Goal: Task Accomplishment & Management: Manage account settings

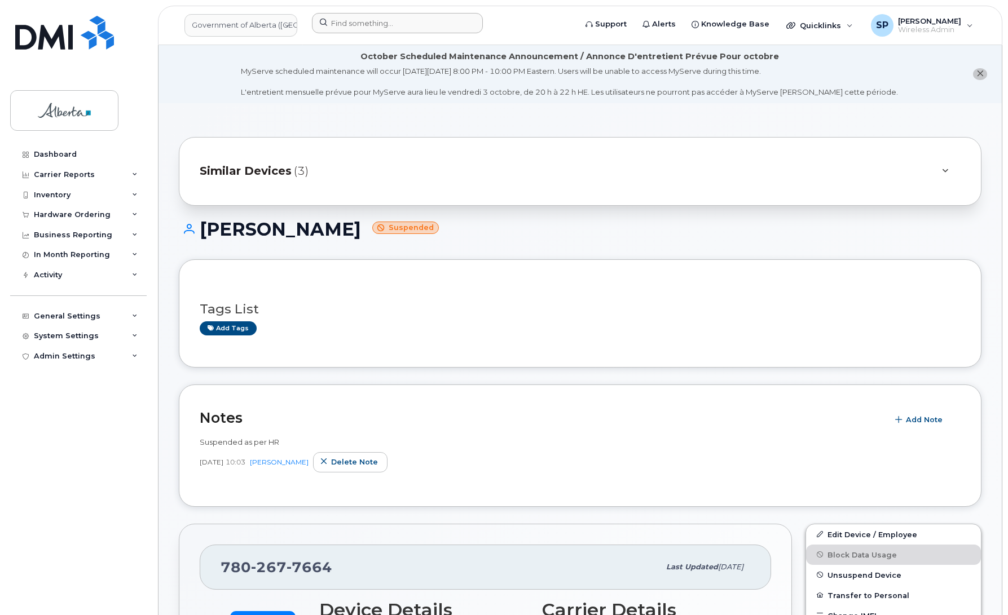
scroll to position [275, 0]
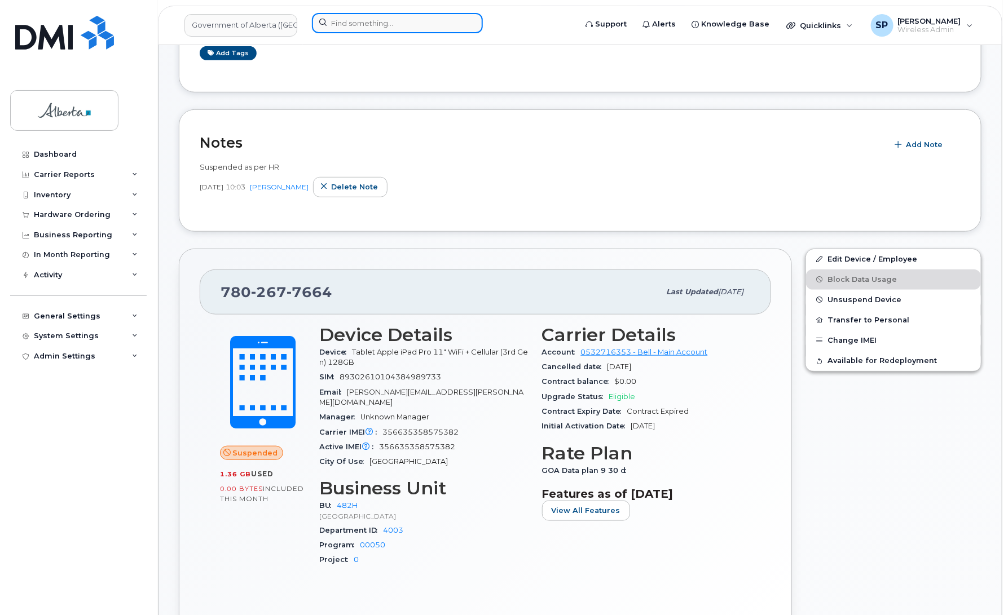
click at [346, 21] on input at bounding box center [397, 23] width 171 height 20
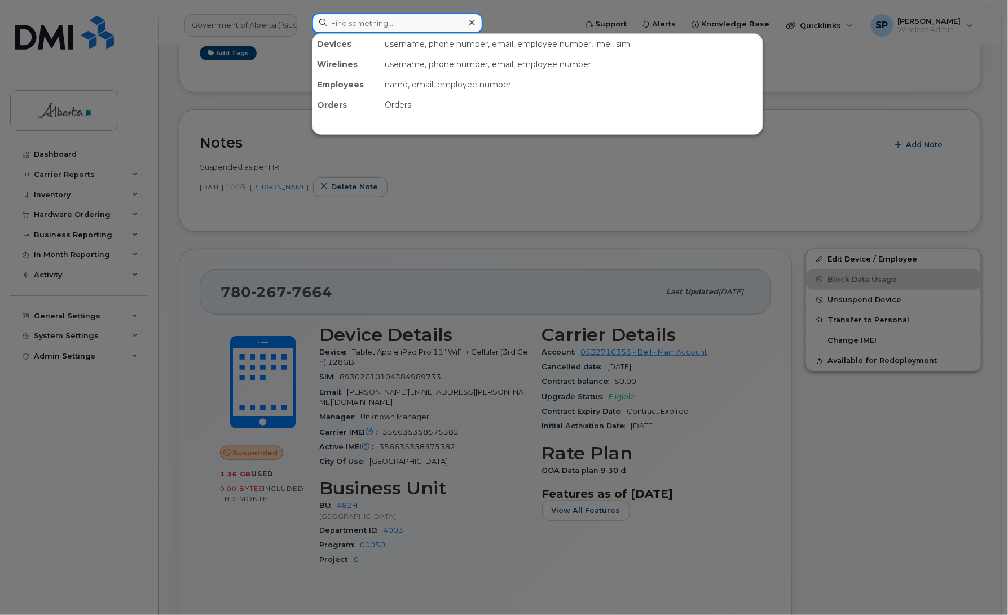
paste input "7802385725"
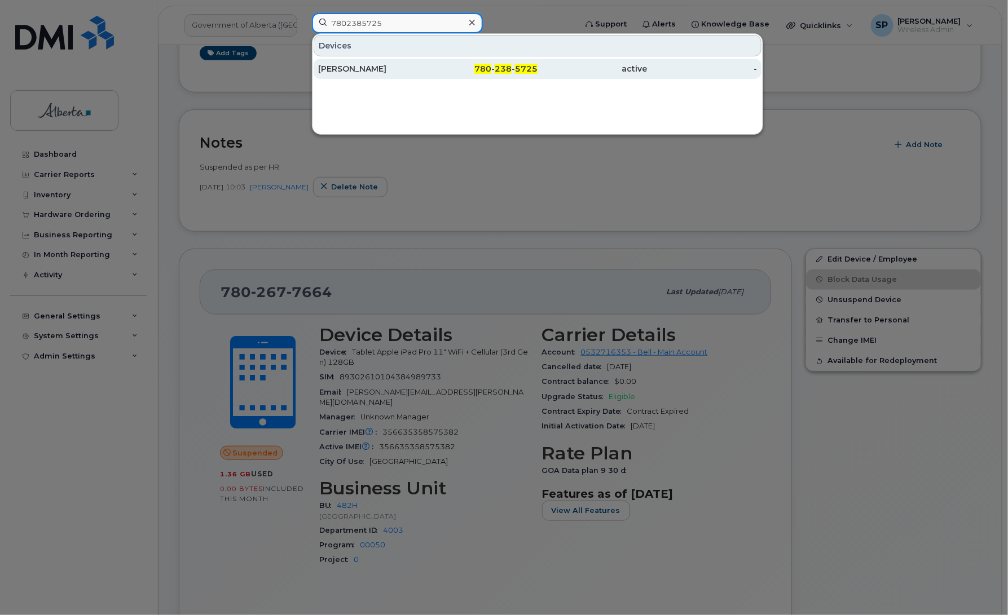
type input "7802385725"
drag, startPoint x: 356, startPoint y: 68, endPoint x: 350, endPoint y: 69, distance: 5.8
click at [354, 69] on div "[PERSON_NAME]" at bounding box center [373, 68] width 110 height 11
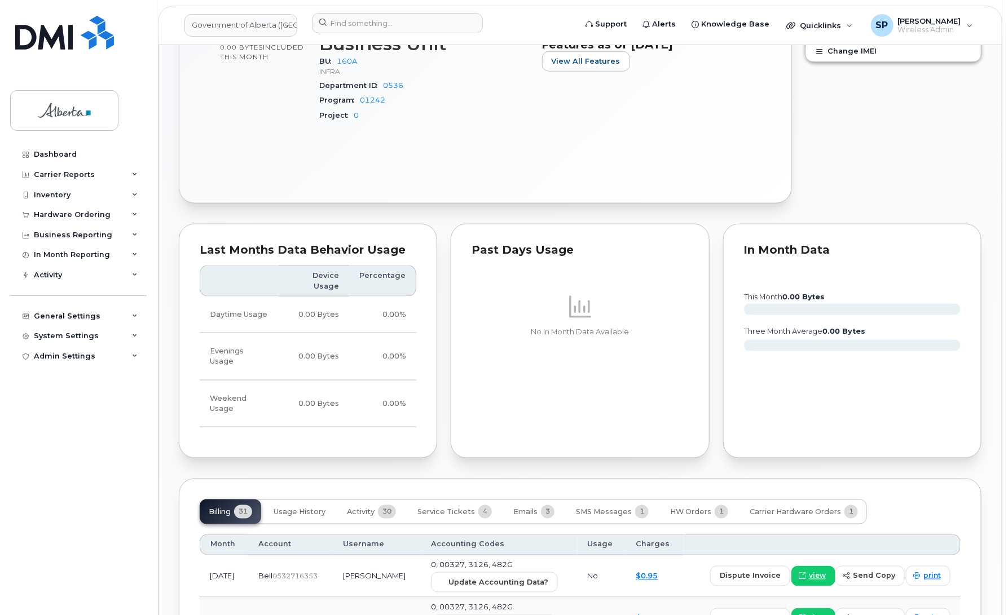
scroll to position [660, 0]
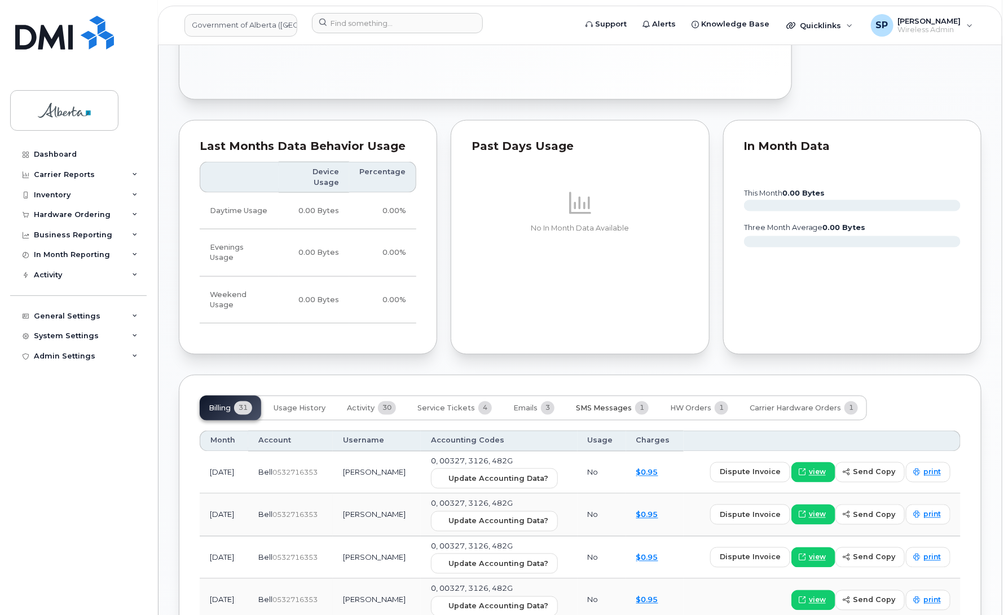
click at [599, 404] on span "SMS Messages" at bounding box center [604, 408] width 56 height 9
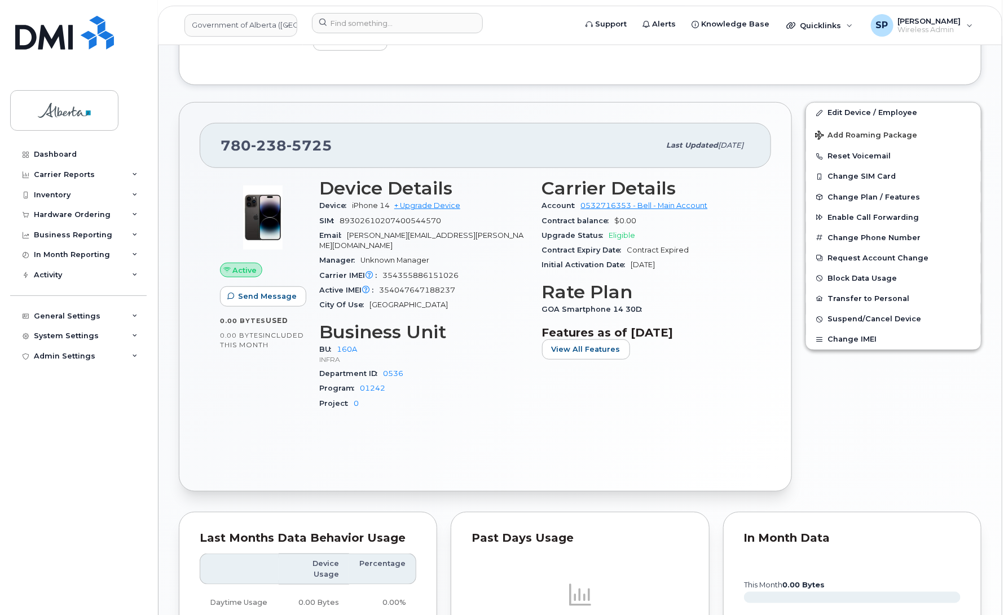
scroll to position [0, 0]
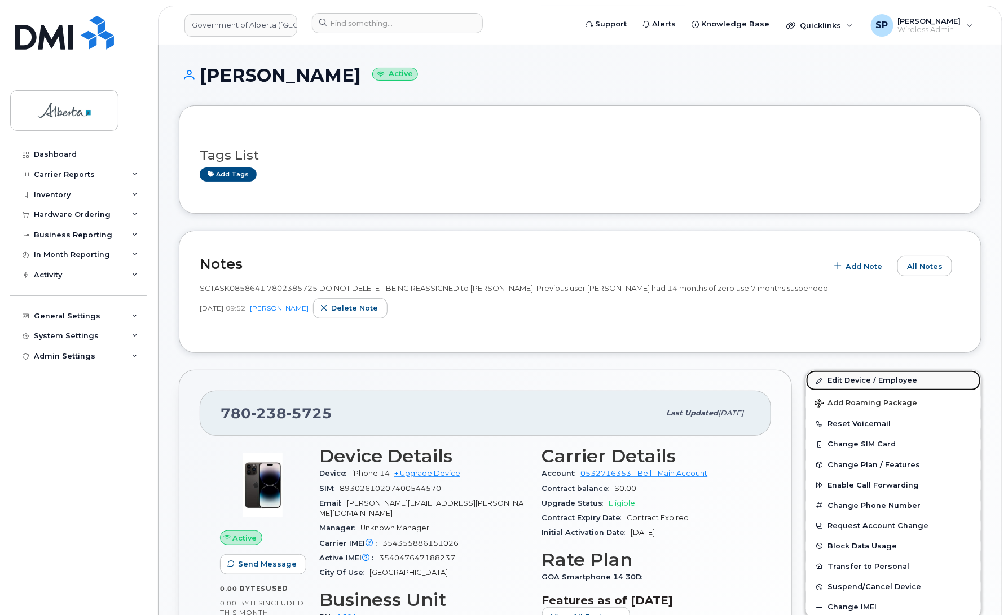
click at [864, 380] on link "Edit Device / Employee" at bounding box center [893, 381] width 175 height 20
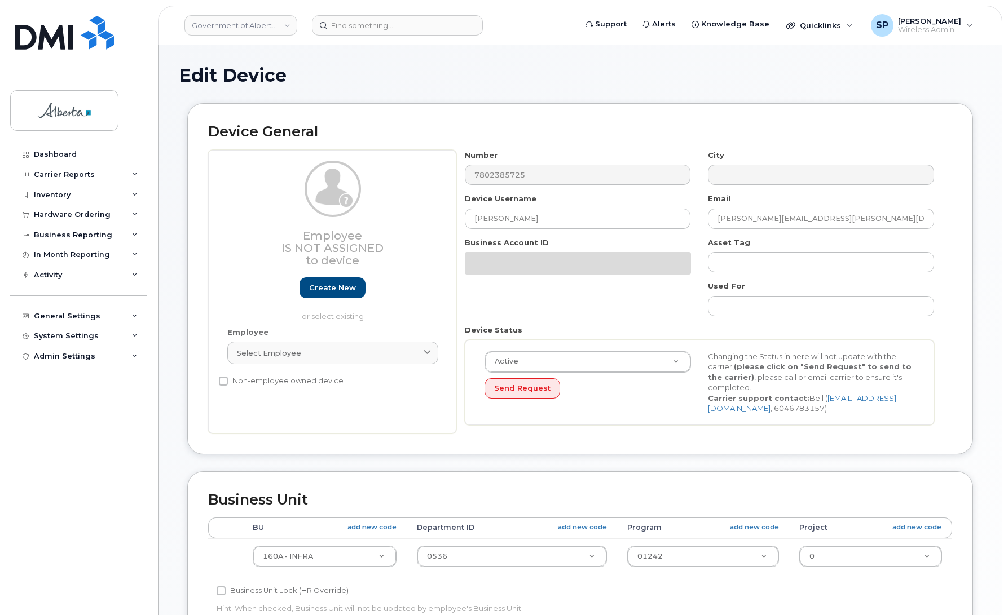
select select "4681665"
drag, startPoint x: 1008, startPoint y: 296, endPoint x: 1005, endPoint y: 404, distance: 107.8
click at [996, 433] on body "Government of Alberta (GOA) Support Alerts Knowledge Base Quicklinks Suspend / …" at bounding box center [504, 501] width 1008 height 1002
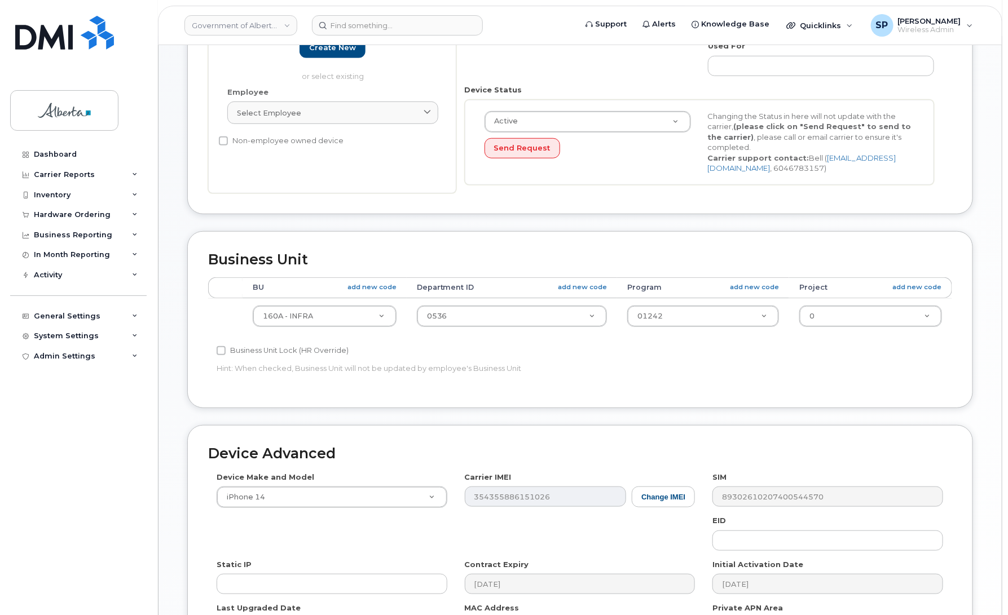
scroll to position [311, 0]
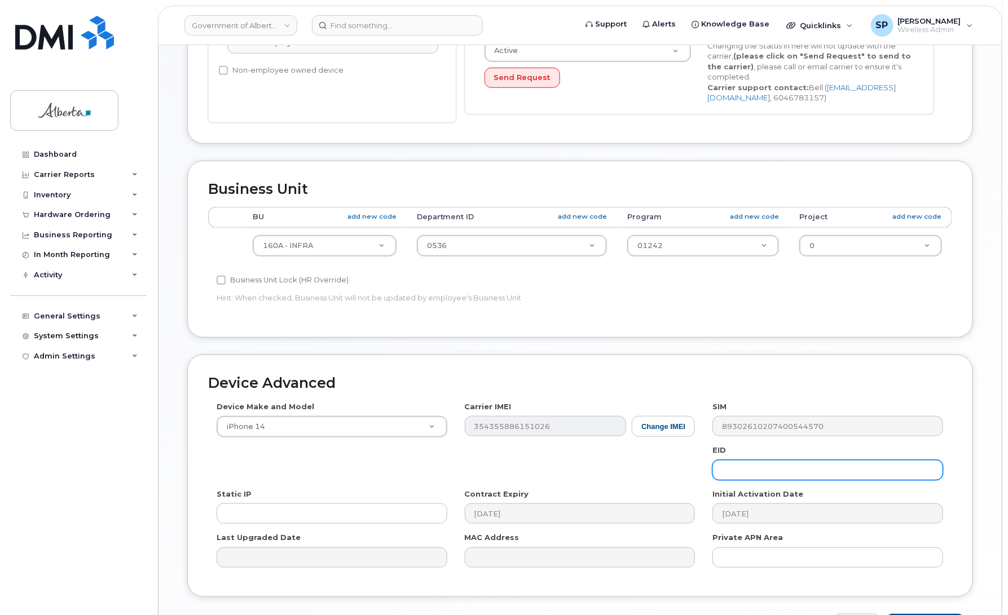
click at [776, 471] on input "text" at bounding box center [828, 470] width 231 height 20
paste input "89049032007108882600161265988455"
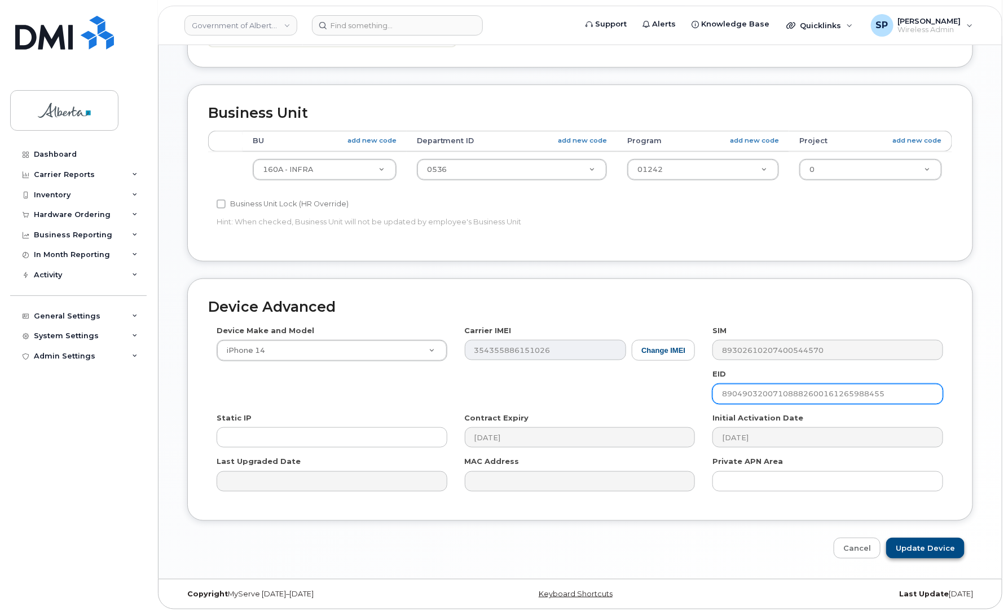
type input "89049032007108882600161265988455"
click at [944, 557] on input "Update Device" at bounding box center [925, 548] width 78 height 21
type input "Saving..."
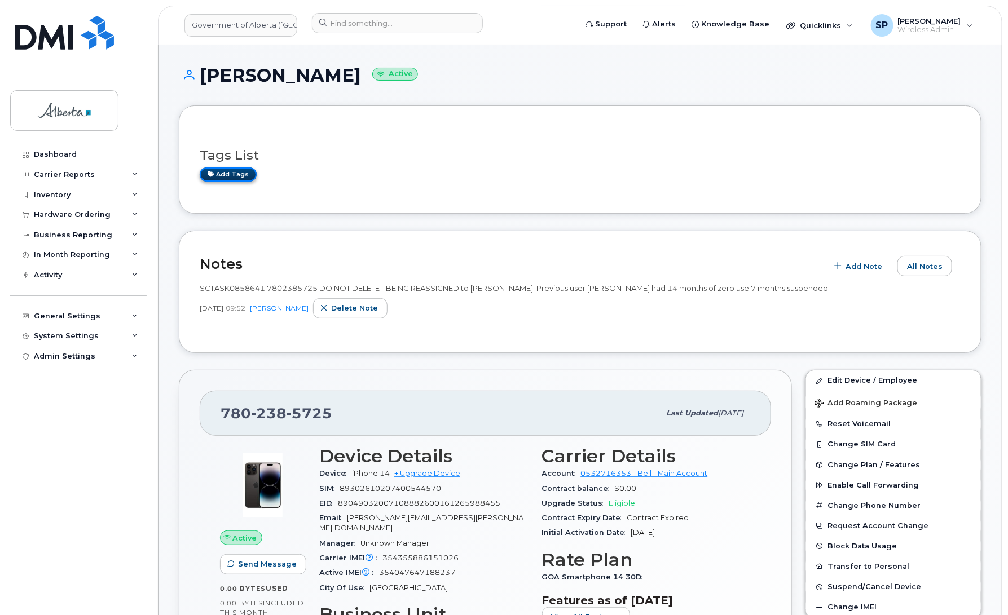
click at [232, 175] on link "Add tags" at bounding box center [228, 175] width 57 height 14
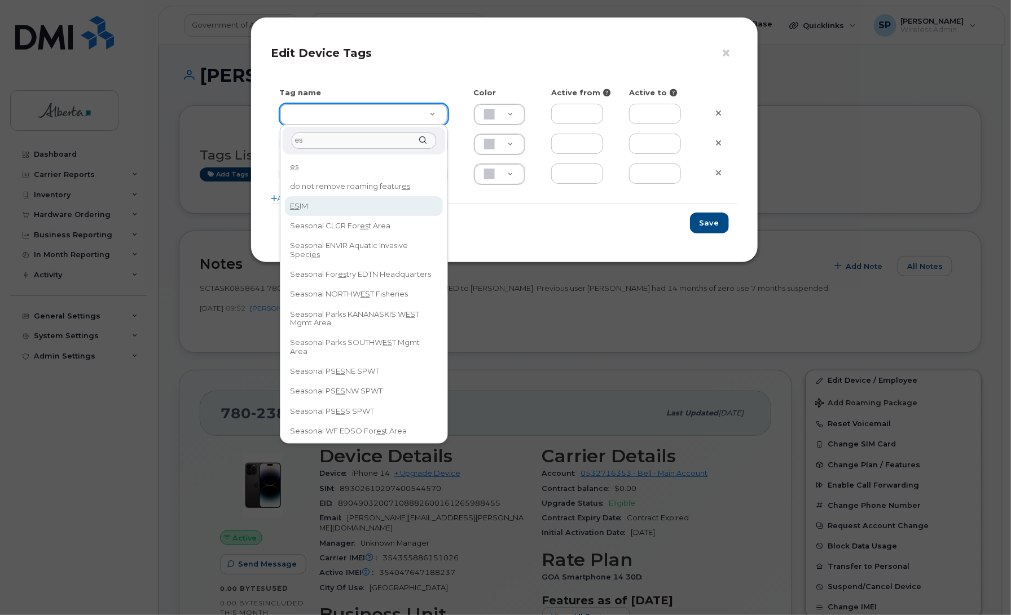
type input "es"
type input "ESIM"
type input "D6CDC1"
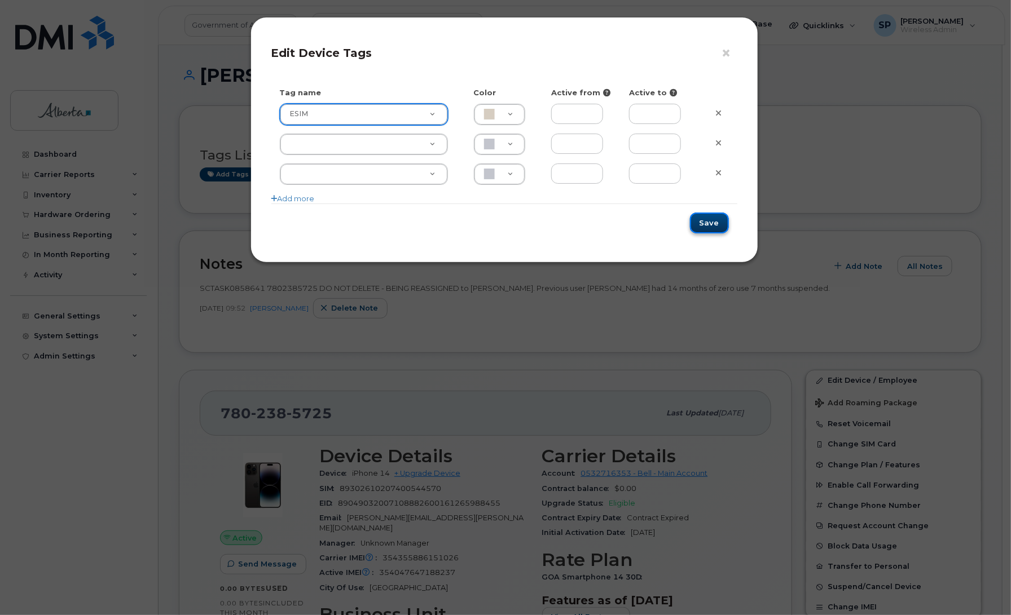
click at [710, 219] on button "Save" at bounding box center [709, 223] width 39 height 21
